Goal: Transaction & Acquisition: Subscribe to service/newsletter

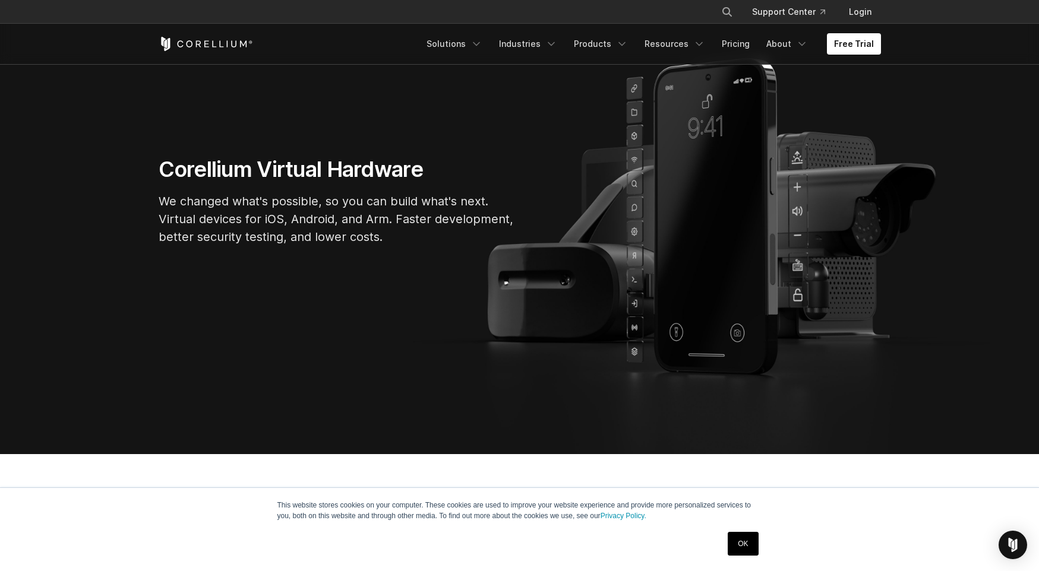
scroll to position [145, 0]
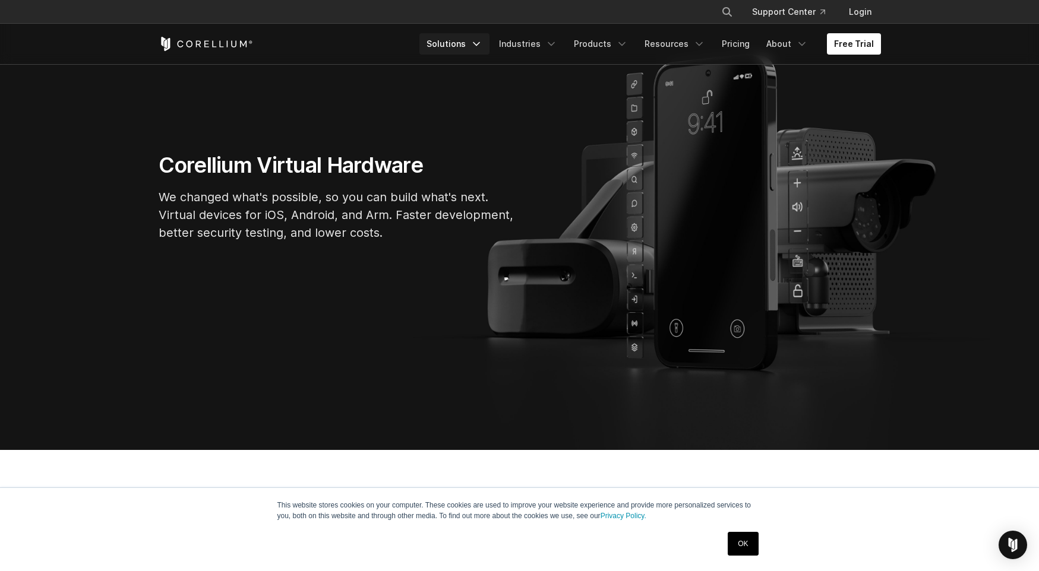
click at [470, 42] on link "Solutions" at bounding box center [454, 43] width 70 height 21
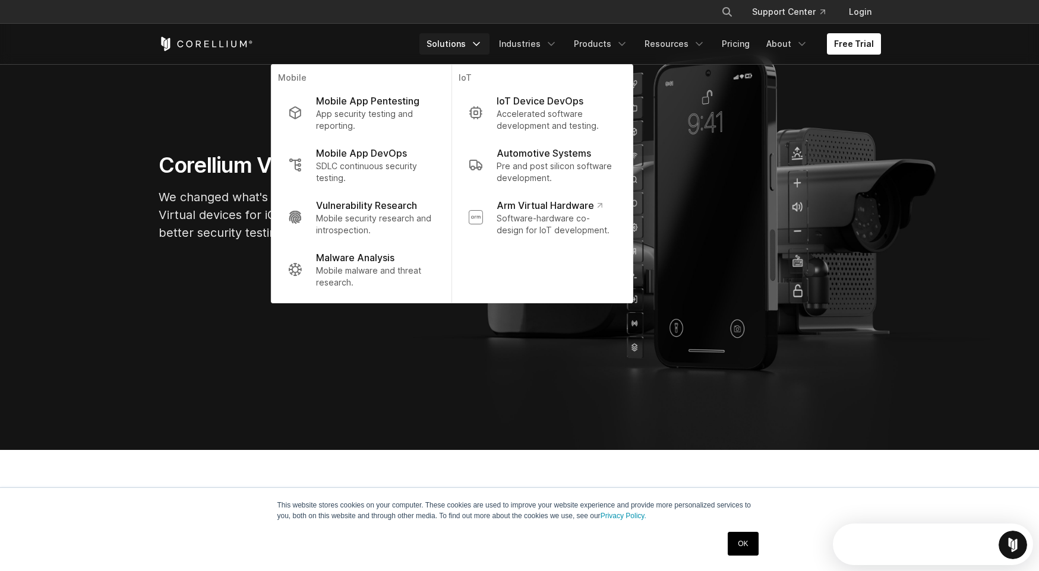
scroll to position [0, 0]
click at [347, 359] on section "Corellium Virtual Hardware We changed what's possible, so you can build what's …" at bounding box center [519, 201] width 1039 height 497
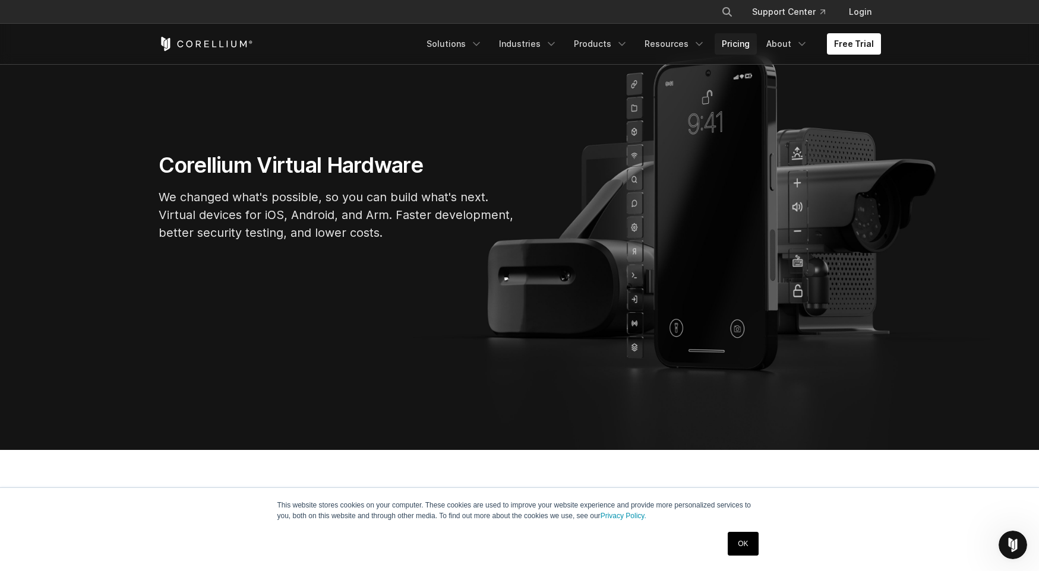
click at [754, 47] on link "Pricing" at bounding box center [735, 43] width 42 height 21
click at [603, 43] on link "Products" at bounding box center [601, 43] width 68 height 21
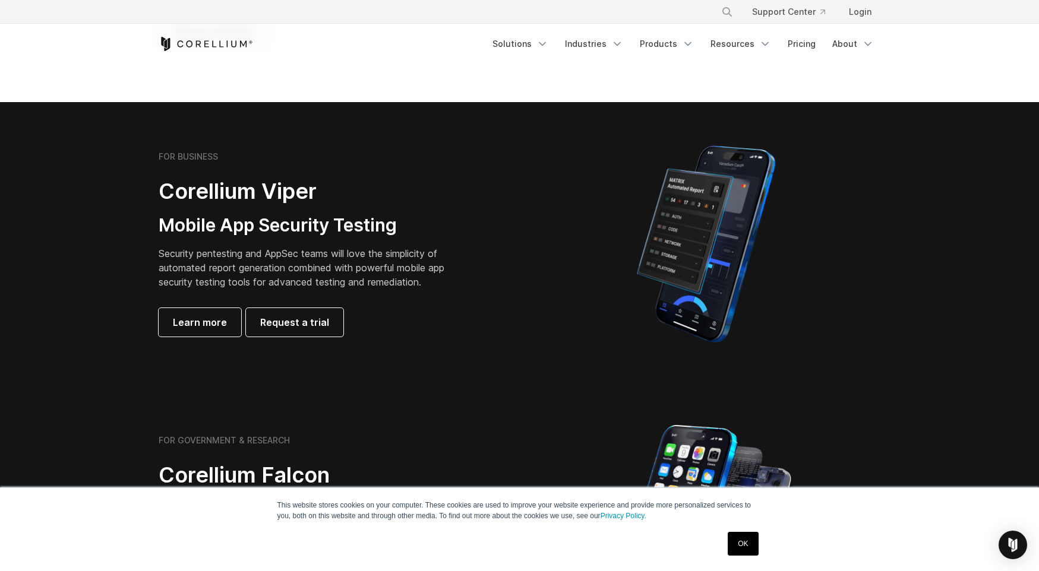
scroll to position [439, 0]
